Goal: Information Seeking & Learning: Learn about a topic

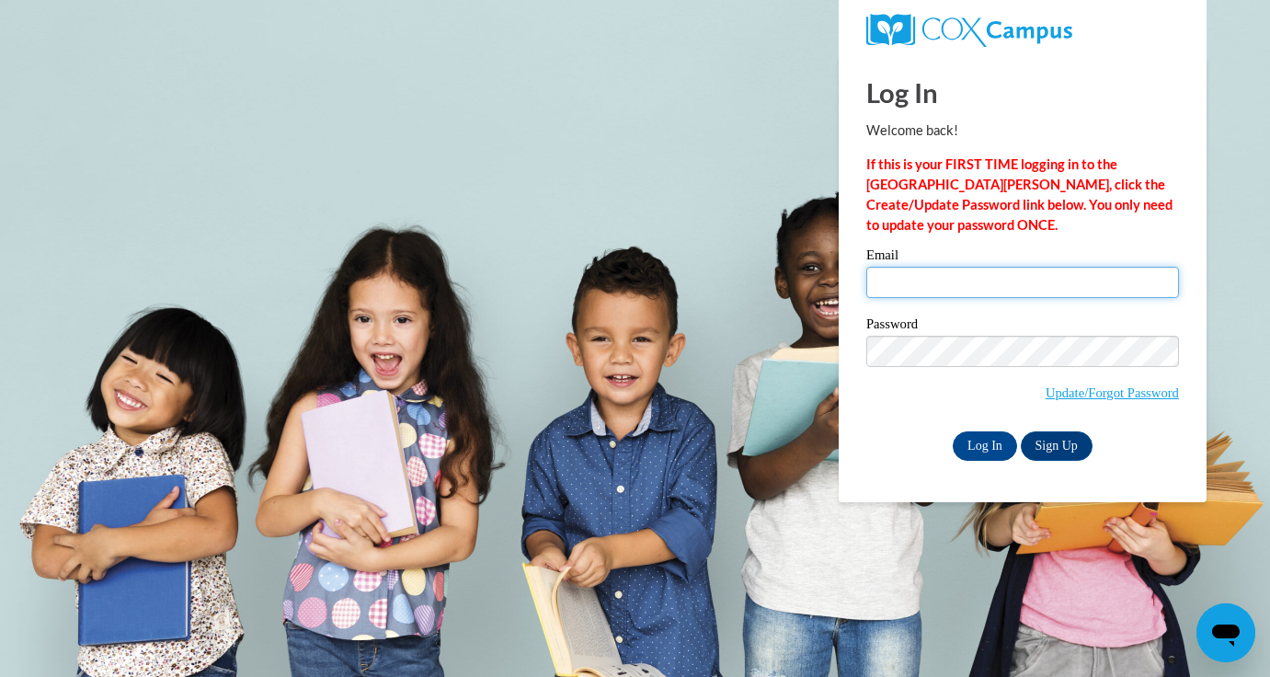
type input "[EMAIL_ADDRESS][DOMAIN_NAME]"
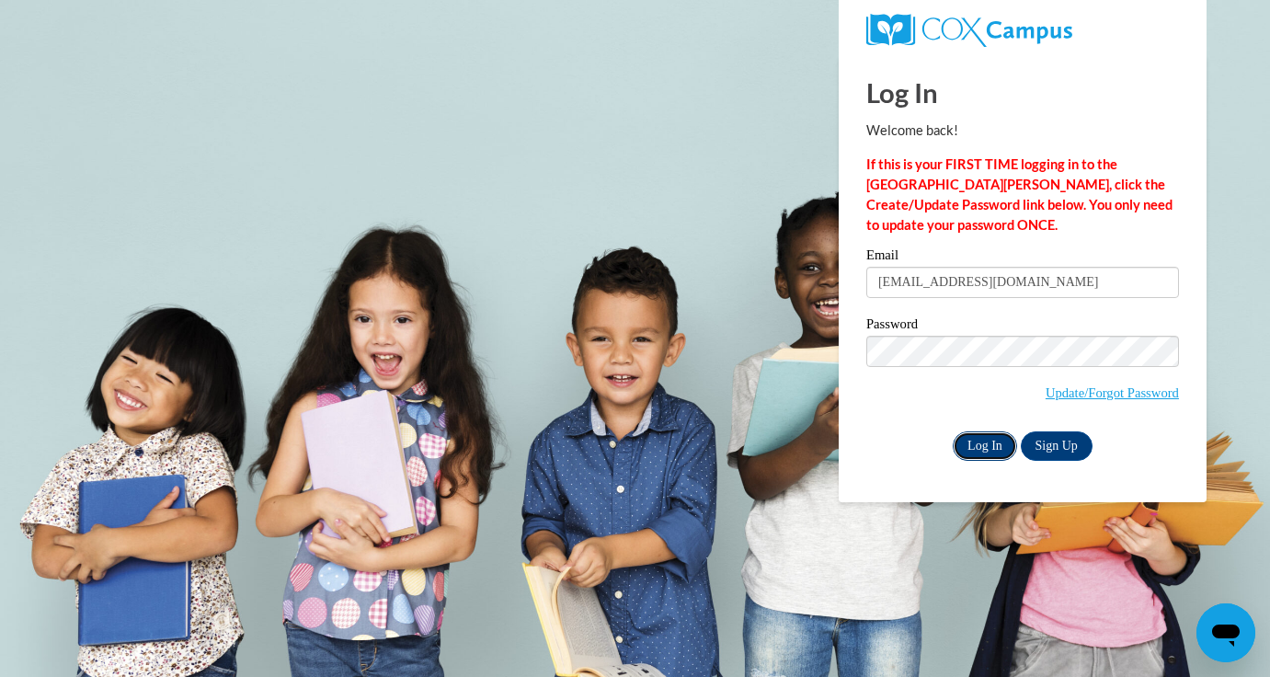
click at [1003, 445] on input "Log In" at bounding box center [985, 445] width 64 height 29
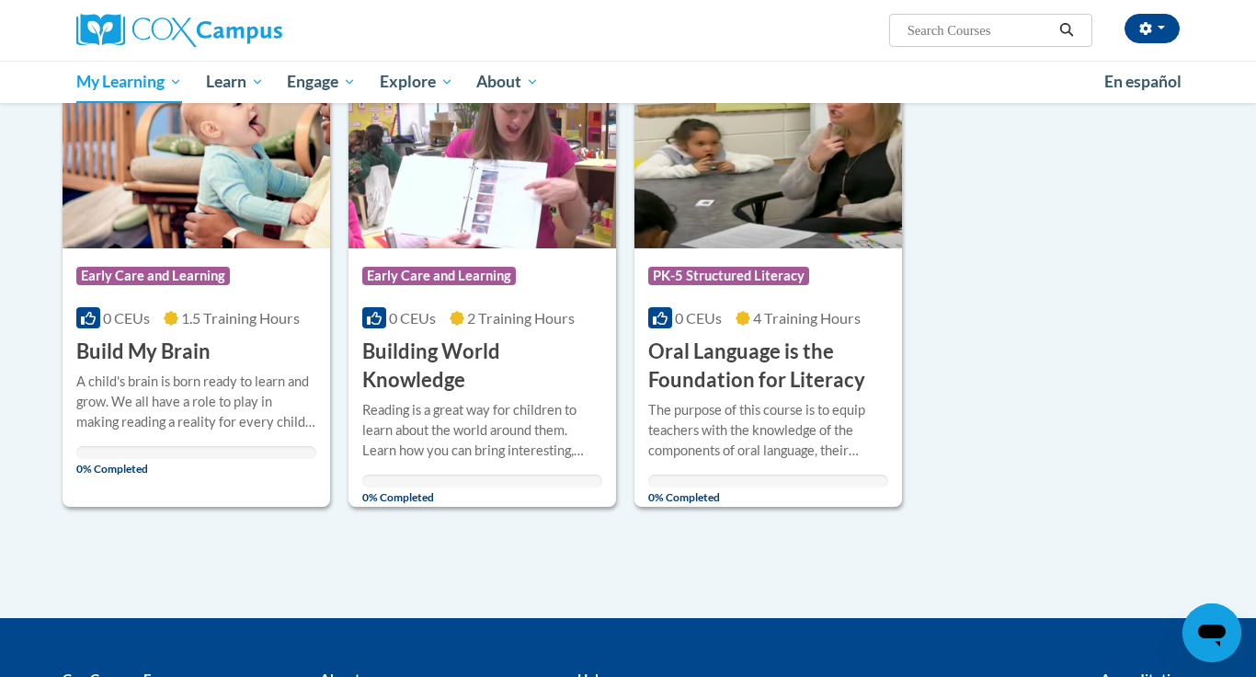
scroll to position [1287, 0]
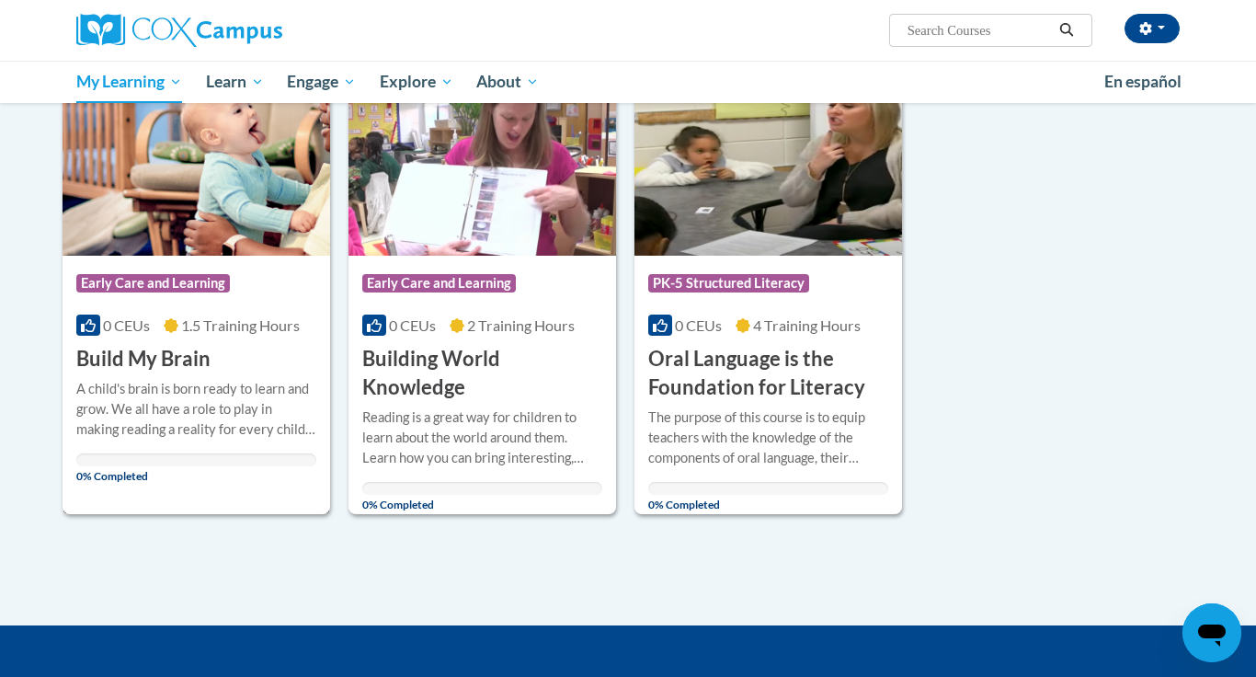
click at [182, 401] on div "A child's brain is born ready to learn and grow. We all have a role to play in …" at bounding box center [196, 409] width 240 height 61
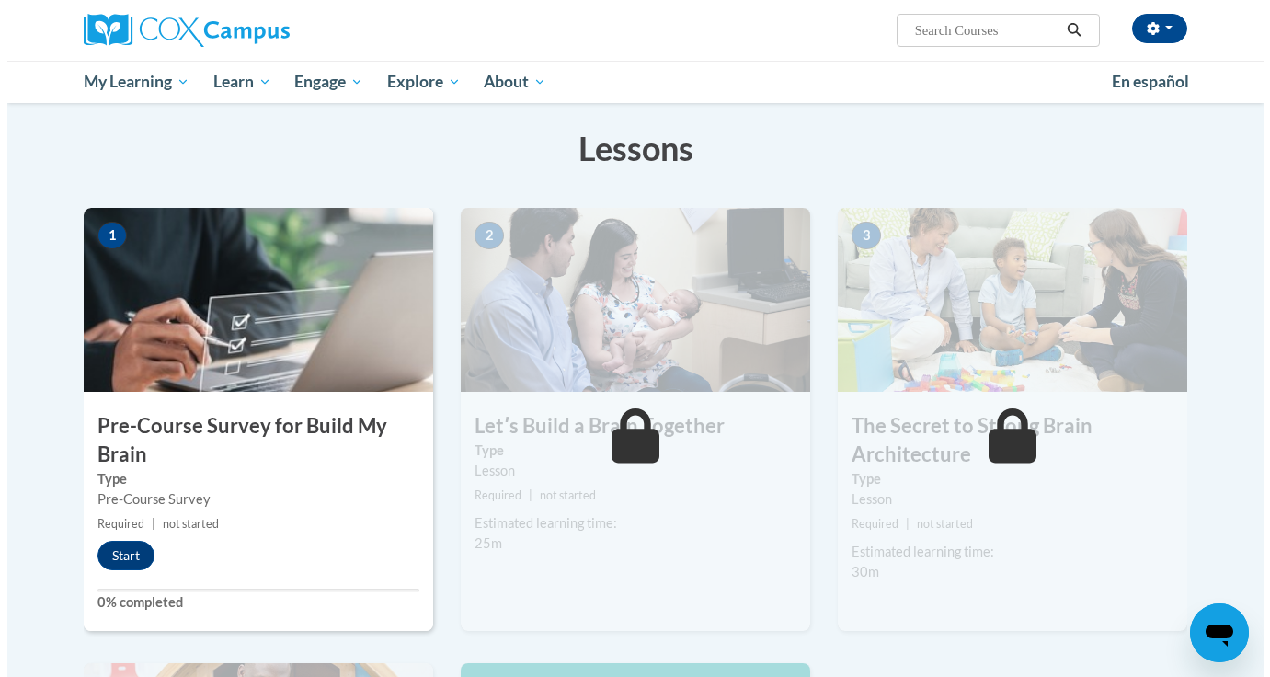
scroll to position [271, 0]
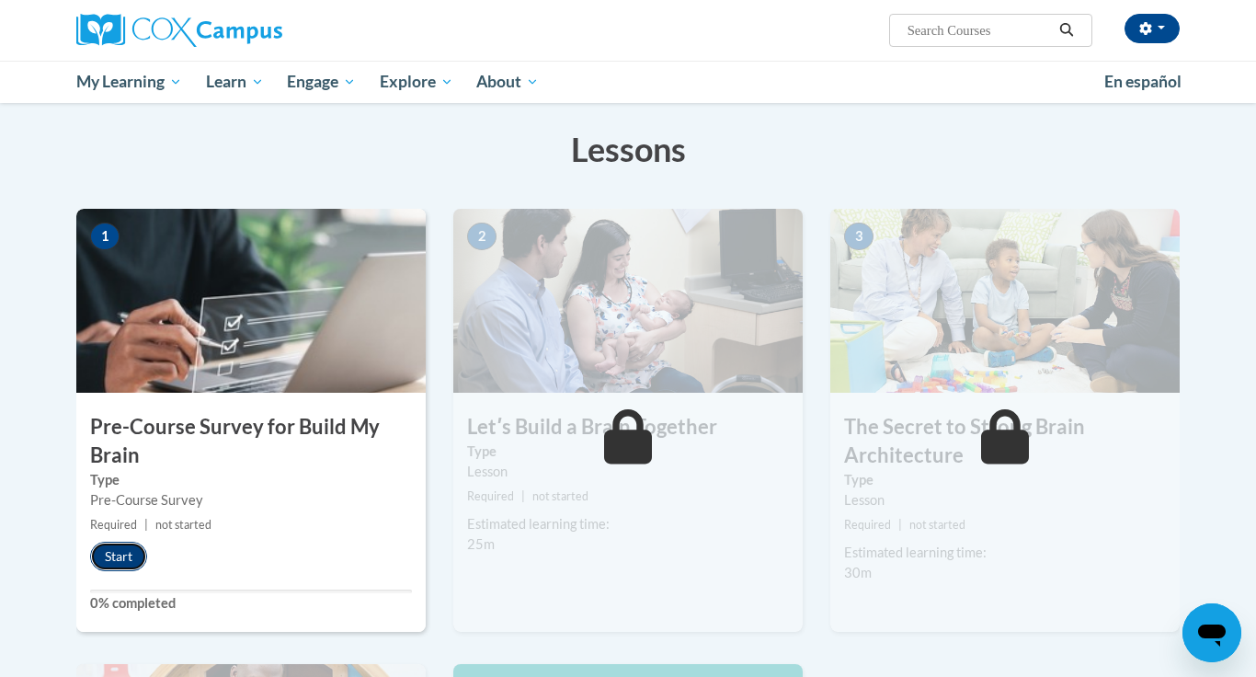
click at [107, 553] on button "Start" at bounding box center [118, 556] width 57 height 29
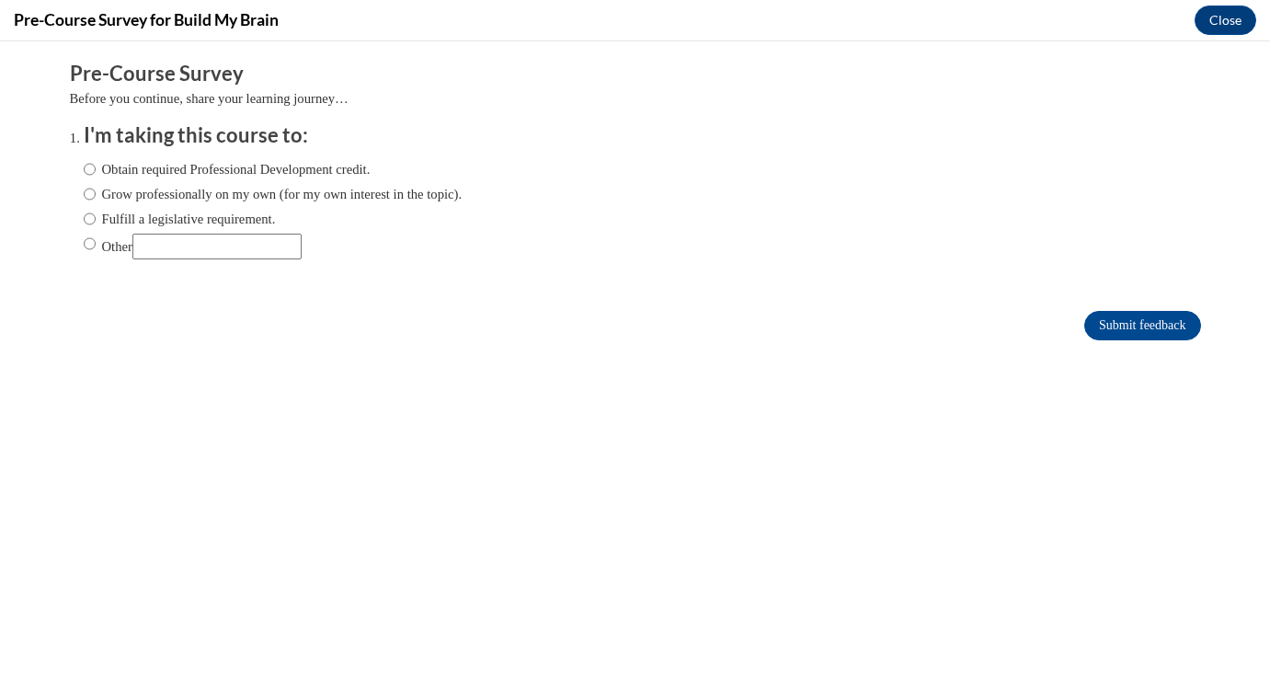
scroll to position [0, 0]
click at [245, 168] on label "Obtain required Professional Development credit." at bounding box center [227, 169] width 287 height 20
click at [96, 168] on input "Obtain required Professional Development credit." at bounding box center [90, 169] width 12 height 20
radio input "true"
click at [218, 200] on label "Grow professionally on my own (for my own interest in the topic)." at bounding box center [273, 194] width 379 height 20
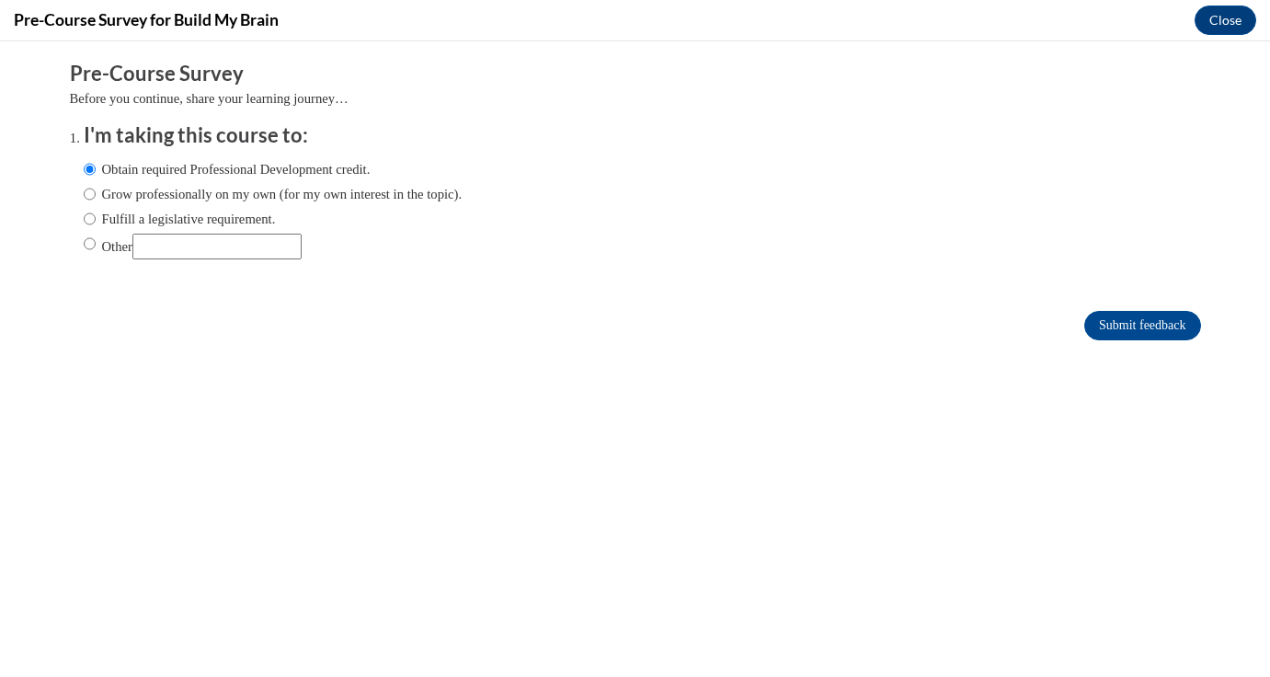
click at [96, 200] on input "Grow professionally on my own (for my own interest in the topic)." at bounding box center [90, 194] width 12 height 20
radio input "true"
click at [215, 168] on label "Obtain required Professional Development credit." at bounding box center [227, 169] width 287 height 20
click at [96, 168] on input "Obtain required Professional Development credit." at bounding box center [90, 169] width 12 height 20
radio input "true"
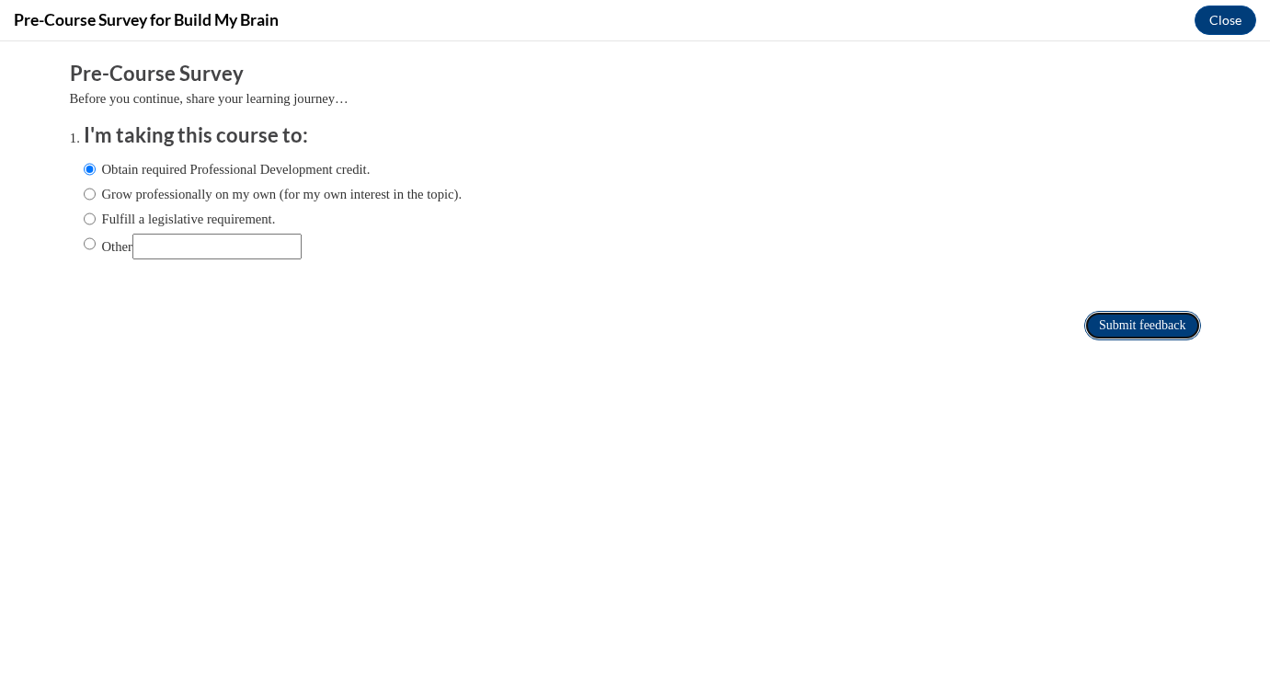
click at [1154, 325] on input "Submit feedback" at bounding box center [1142, 325] width 116 height 29
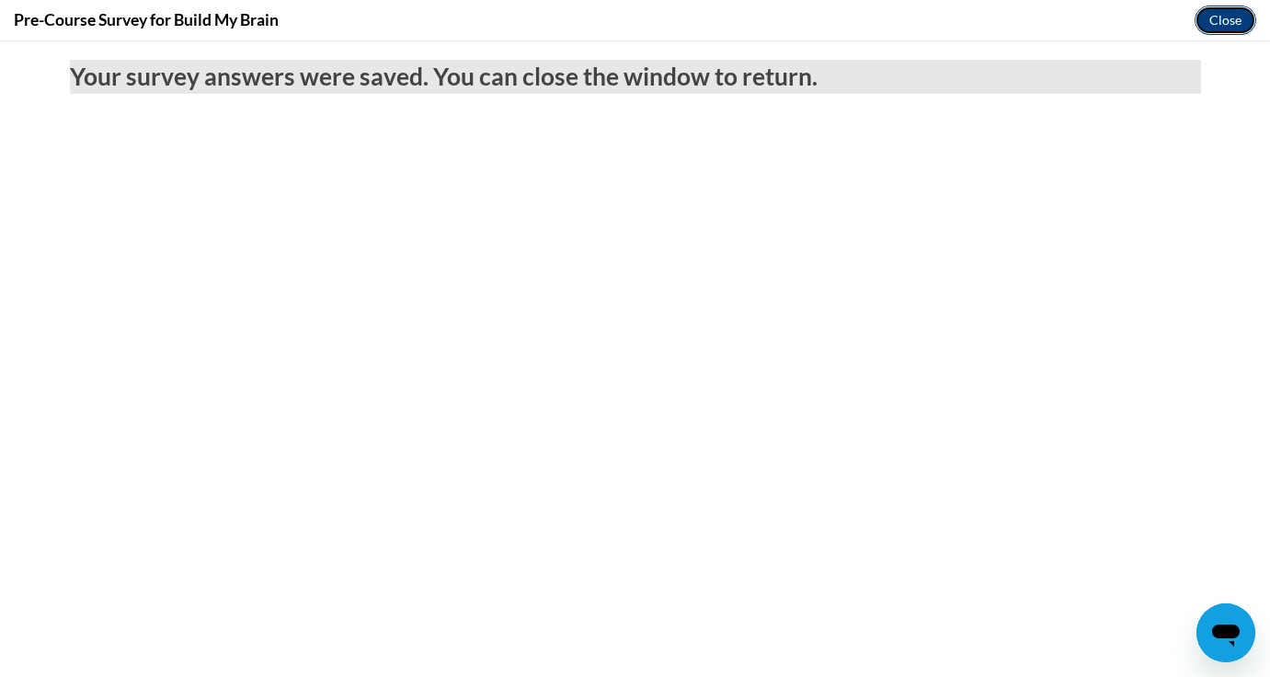
click at [1211, 26] on button "Close" at bounding box center [1226, 20] width 62 height 29
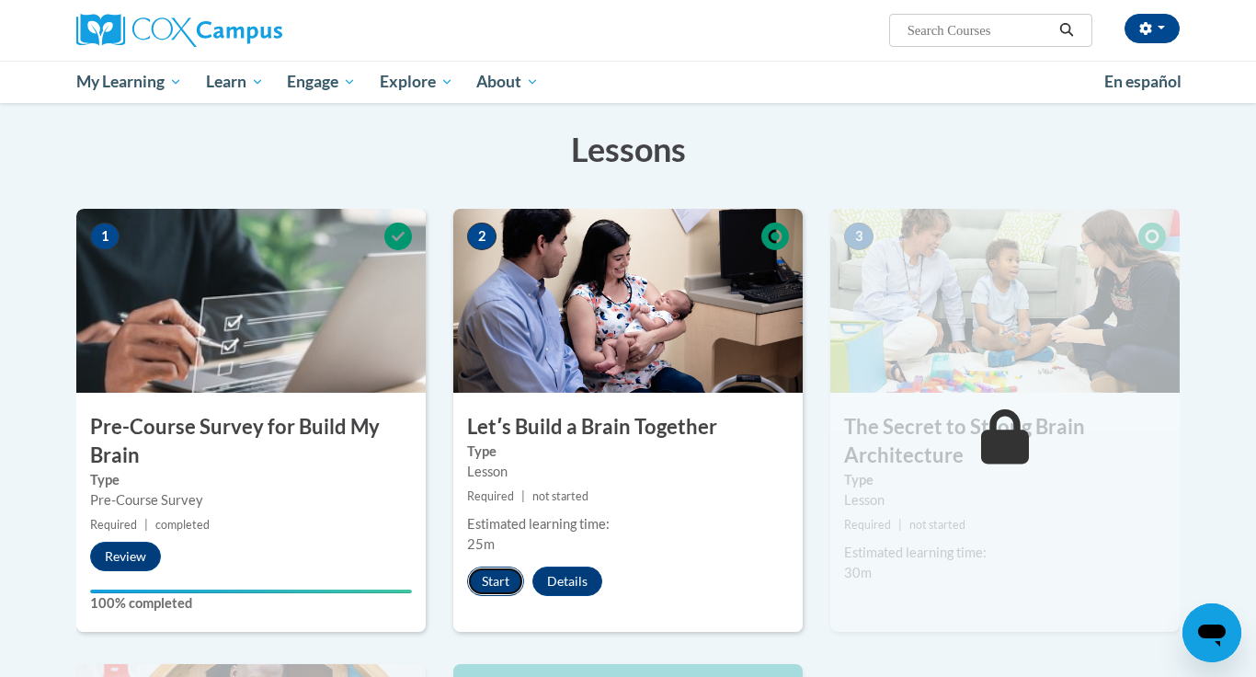
click at [486, 576] on button "Start" at bounding box center [495, 580] width 57 height 29
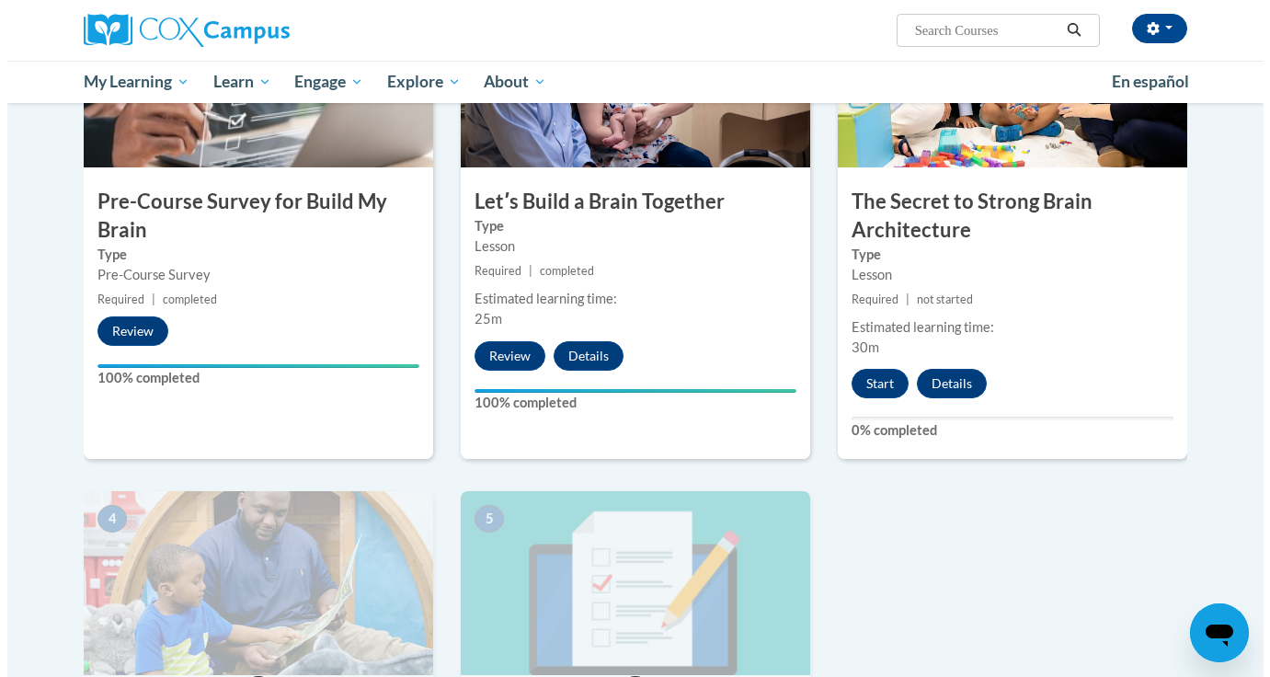
scroll to position [515, 0]
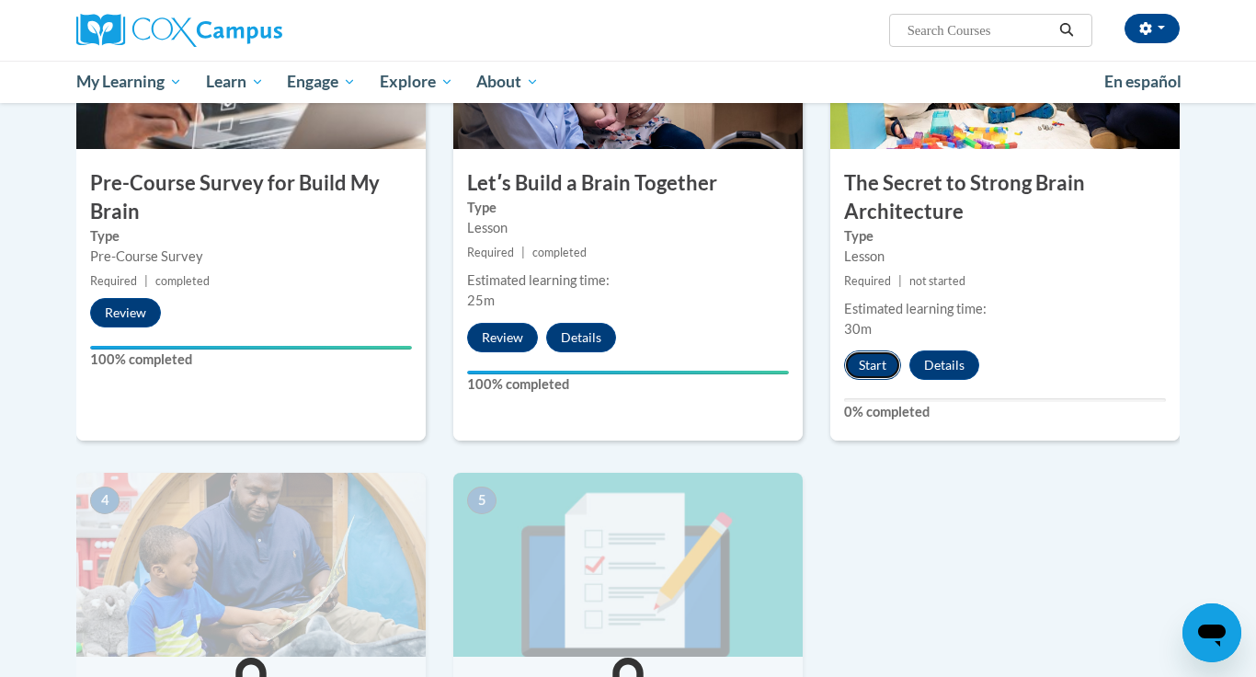
click at [873, 373] on button "Start" at bounding box center [872, 364] width 57 height 29
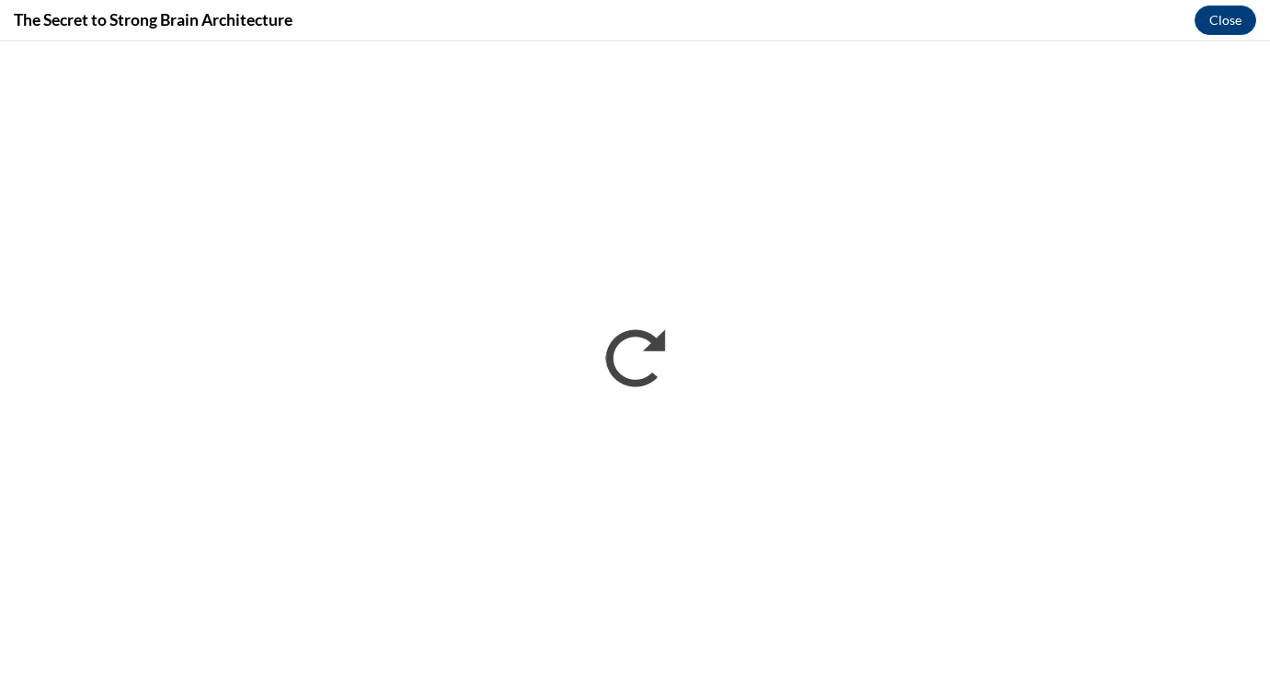
scroll to position [0, 0]
